Goal: Check status: Check status

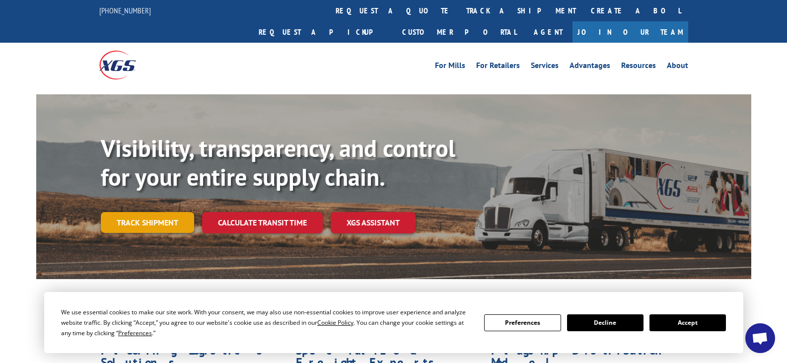
click at [159, 212] on link "Track shipment" at bounding box center [147, 222] width 93 height 21
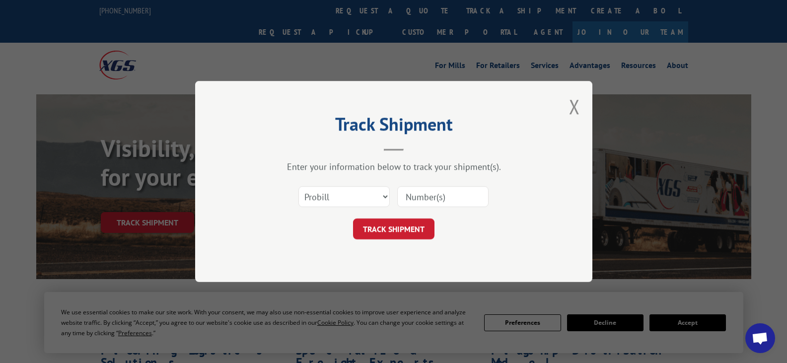
click at [425, 198] on input at bounding box center [442, 196] width 91 height 21
paste input "12667657"
type input "12667657"
click at [358, 194] on select "Select category... Probill BOL PO" at bounding box center [343, 196] width 91 height 21
drag, startPoint x: 439, startPoint y: 255, endPoint x: 429, endPoint y: 247, distance: 12.4
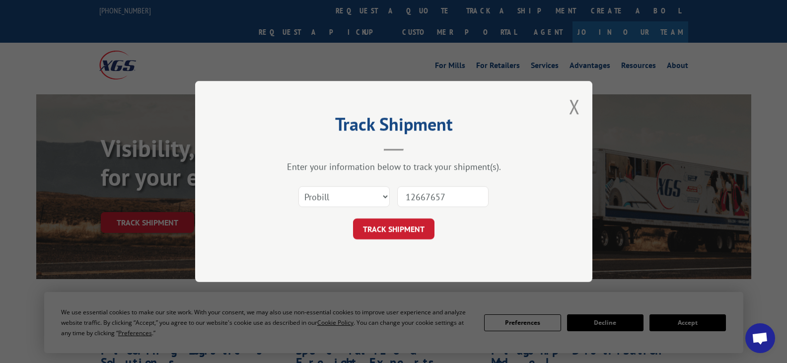
click at [439, 255] on div "Track Shipment Enter your information below to track your shipment(s). Select c…" at bounding box center [393, 181] width 397 height 201
click at [409, 230] on button "TRACK SHIPMENT" at bounding box center [393, 228] width 81 height 21
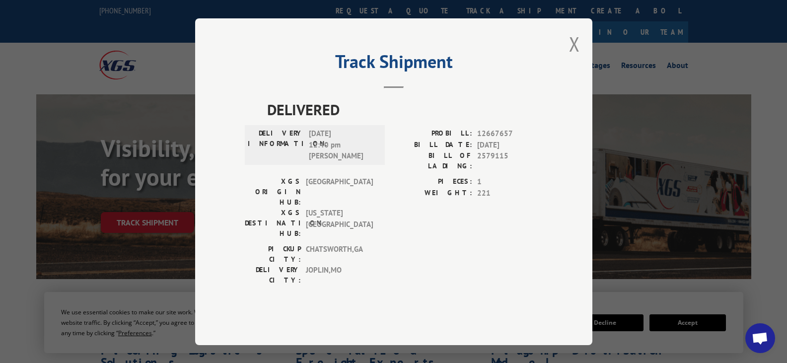
click at [574, 57] on button "Close modal" at bounding box center [574, 44] width 11 height 26
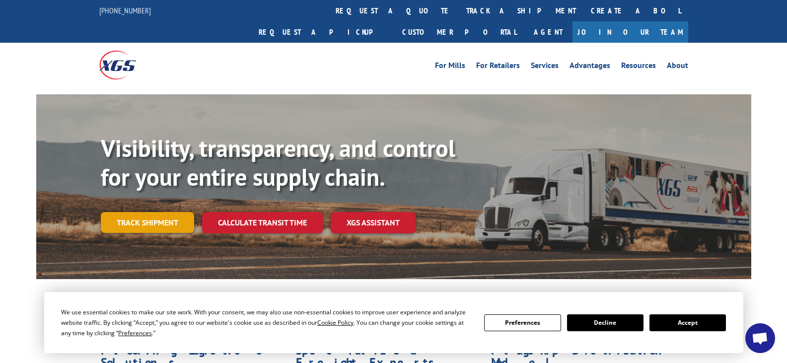
click at [175, 212] on link "Track shipment" at bounding box center [147, 222] width 93 height 21
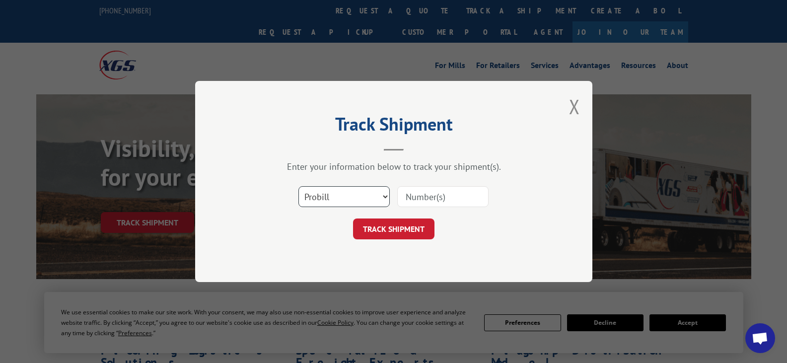
click at [344, 202] on select "Select category... Probill BOL PO" at bounding box center [343, 196] width 91 height 21
select select "po"
click at [298, 186] on select "Select category... Probill BOL PO" at bounding box center [343, 196] width 91 height 21
click at [418, 198] on input at bounding box center [442, 196] width 91 height 21
type input "12667657"
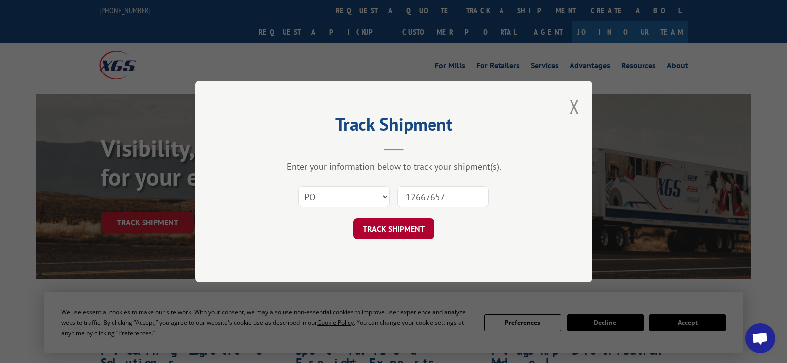
click at [405, 231] on button "TRACK SHIPMENT" at bounding box center [393, 228] width 81 height 21
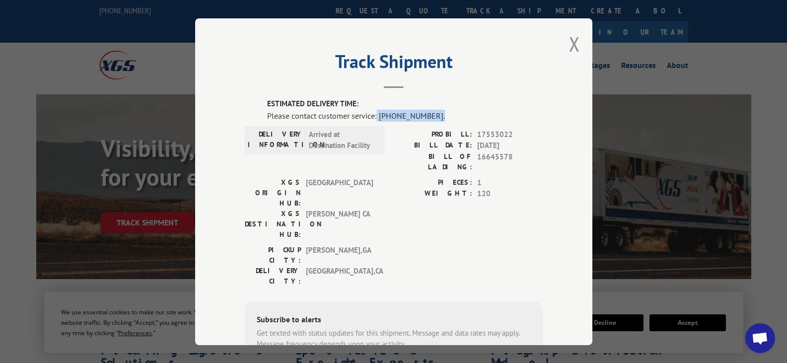
drag, startPoint x: 374, startPoint y: 116, endPoint x: 464, endPoint y: 115, distance: 90.4
click at [464, 115] on div "Please contact customer service: [PHONE_NUMBER]." at bounding box center [405, 115] width 276 height 12
copy div "[PHONE_NUMBER]."
drag, startPoint x: 492, startPoint y: 125, endPoint x: 486, endPoint y: 168, distance: 44.0
click at [486, 168] on div "ESTIMATED DELIVERY TIME: Please contact customer service: [PHONE_NUMBER]. DELIV…" at bounding box center [394, 267] width 298 height 338
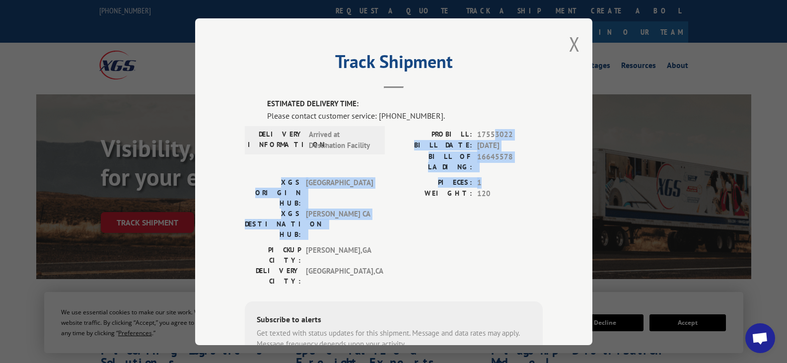
click at [503, 201] on div "PIECES: 1 WEIGHT: 120" at bounding box center [468, 211] width 149 height 68
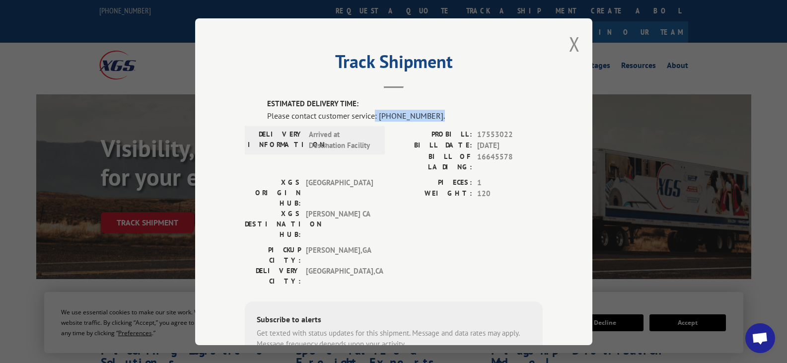
drag, startPoint x: 372, startPoint y: 115, endPoint x: 431, endPoint y: 115, distance: 58.6
click at [431, 115] on div "Please contact customer service: [PHONE_NUMBER]." at bounding box center [405, 115] width 276 height 12
